Goal: Information Seeking & Learning: Learn about a topic

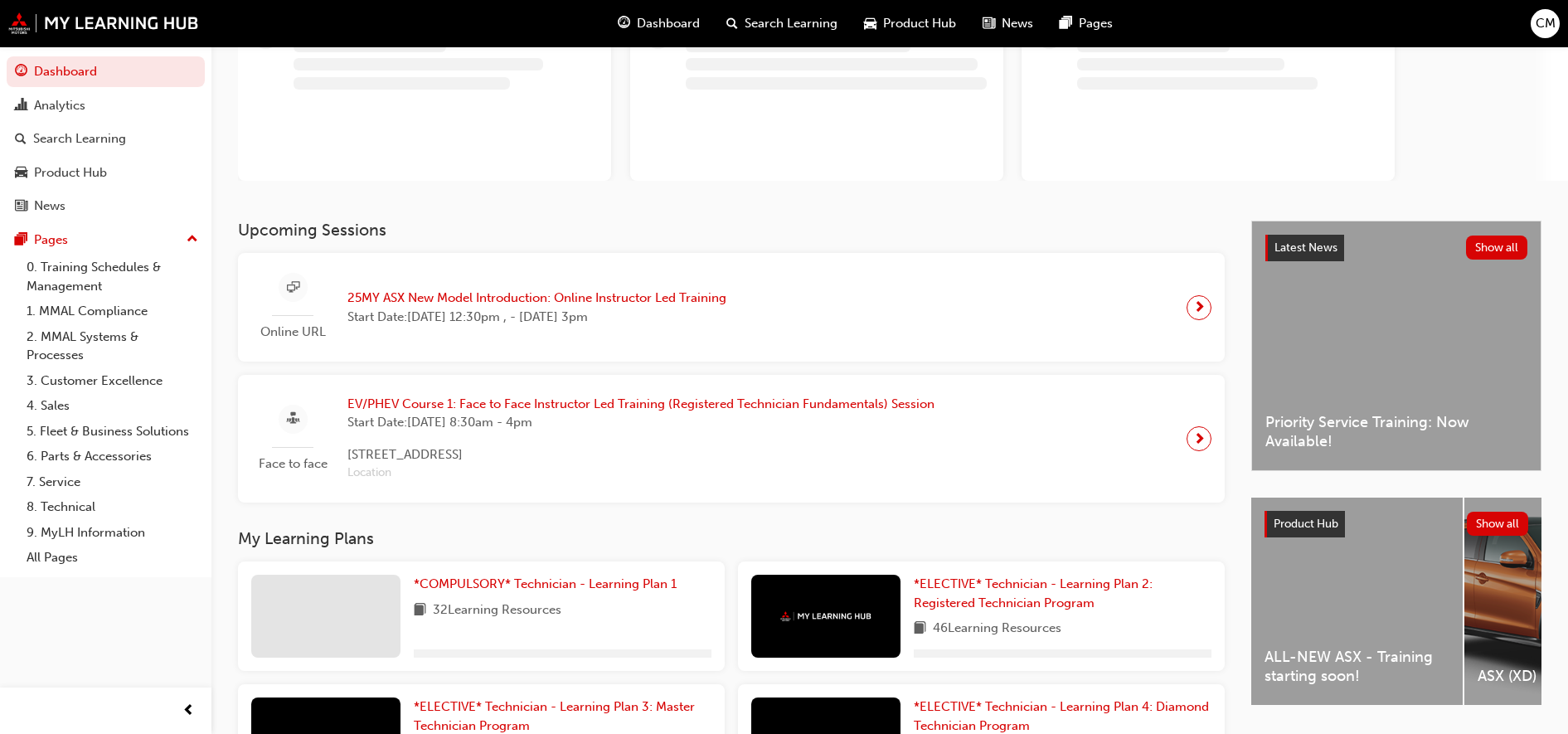
scroll to position [302, 0]
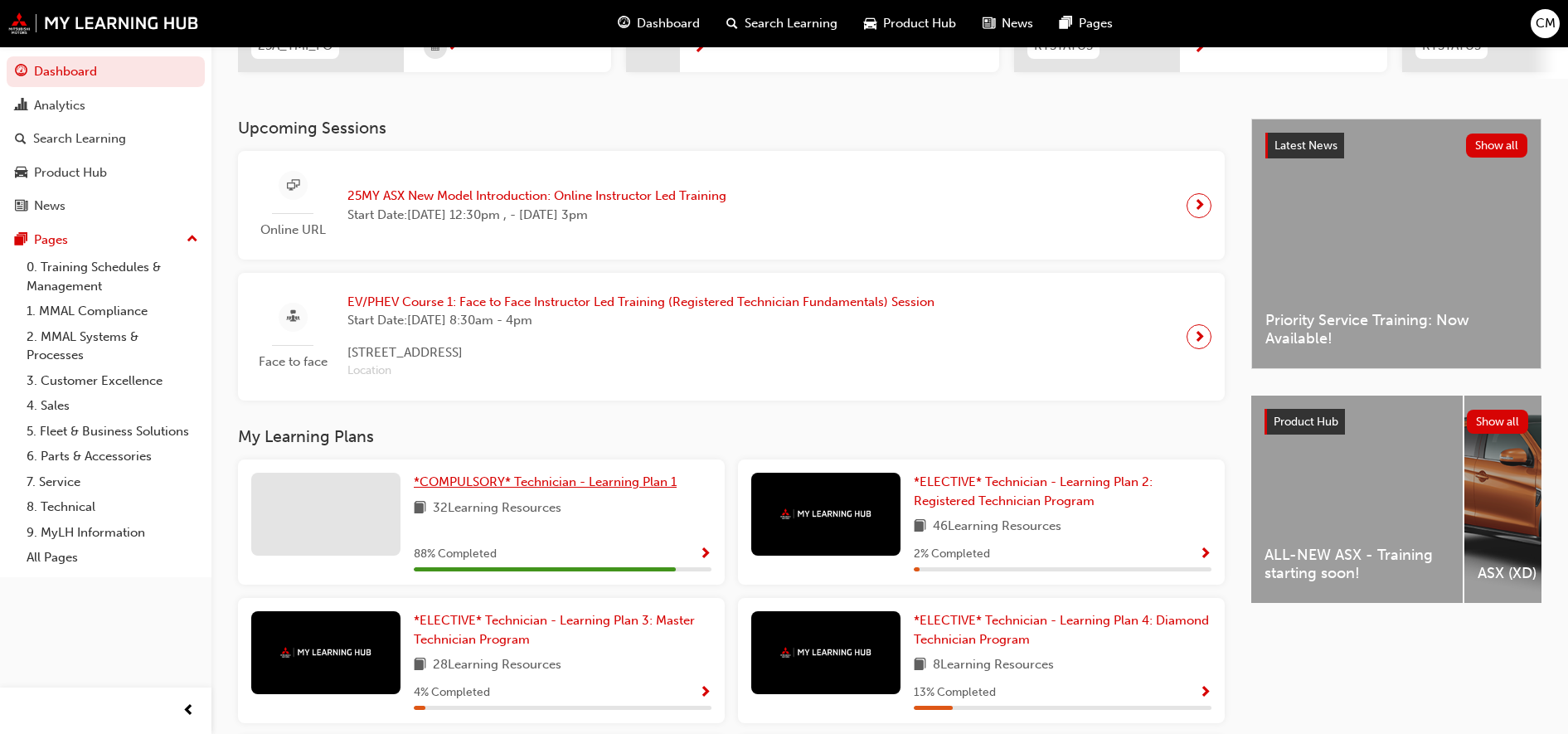
click at [594, 490] on span "*COMPULSORY* Technician - Learning Plan 1" at bounding box center [545, 482] width 263 height 15
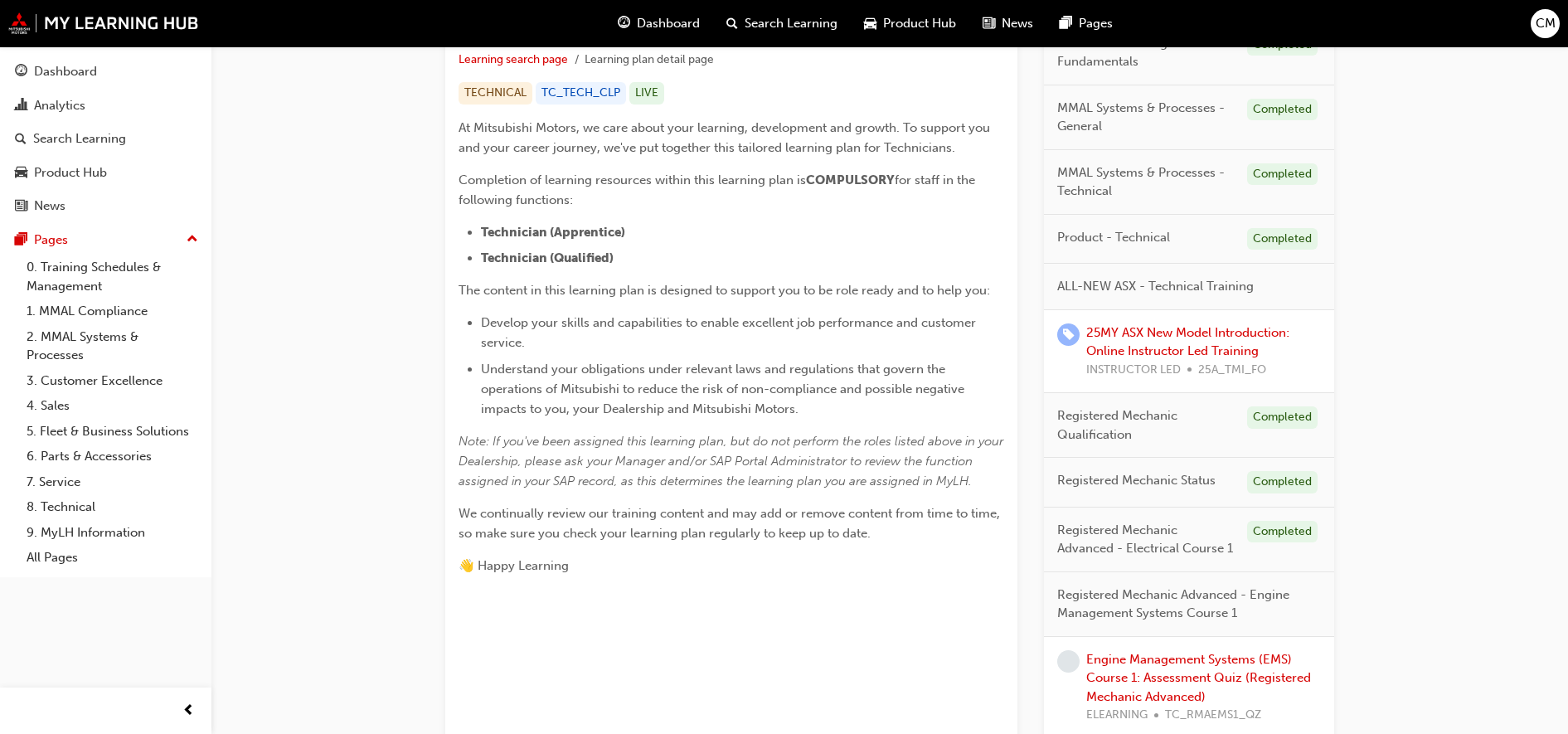
scroll to position [415, 0]
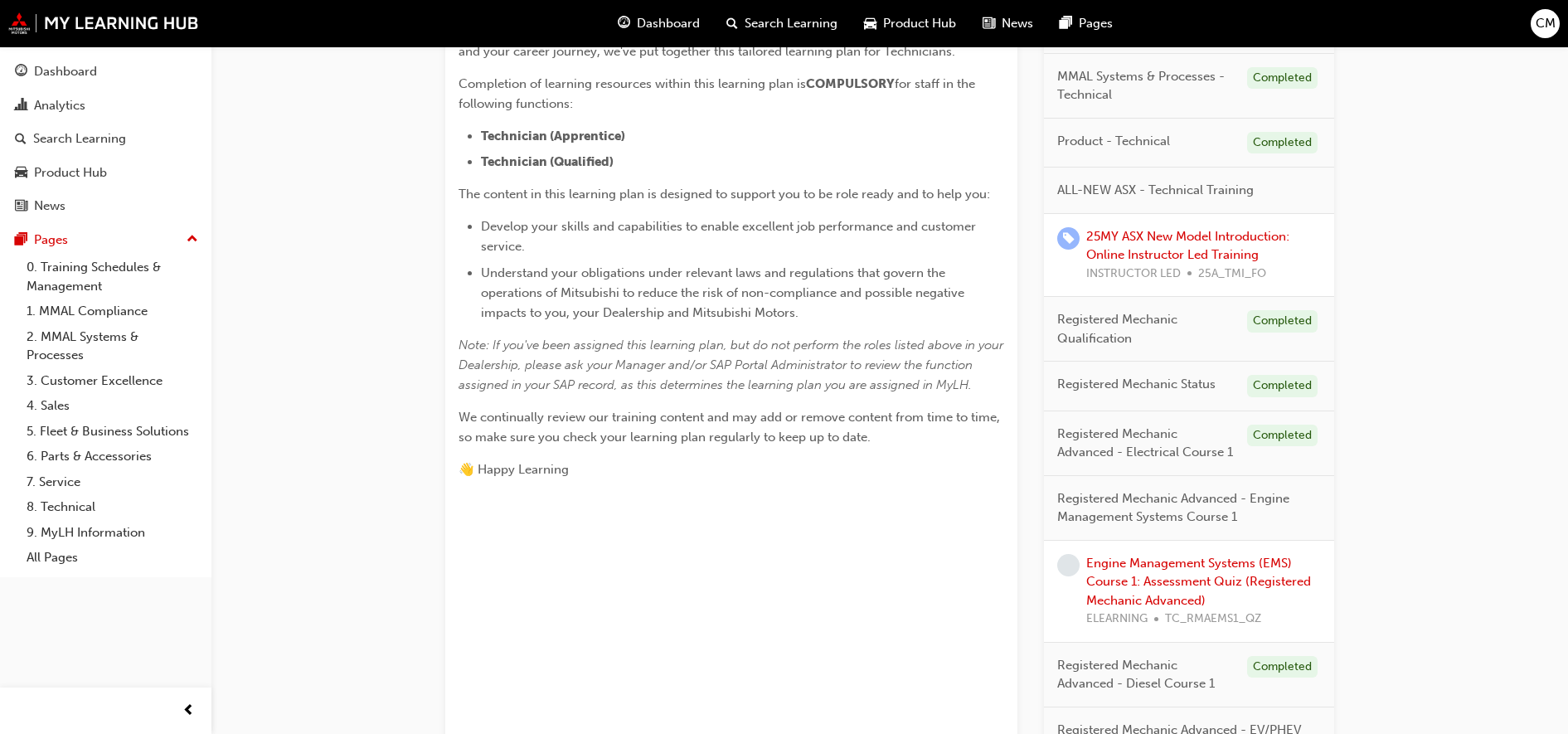
click at [1157, 570] on div "Engine Management Systems (EMS) Course 1: Assessment Quiz (Registered Mechanic …" at bounding box center [1204, 591] width 234 height 75
click at [1177, 565] on link "Engine Management Systems (EMS) Course 1: Assessment Quiz (Registered Mechanic …" at bounding box center [1199, 582] width 225 height 52
